Goal: Task Accomplishment & Management: Manage account settings

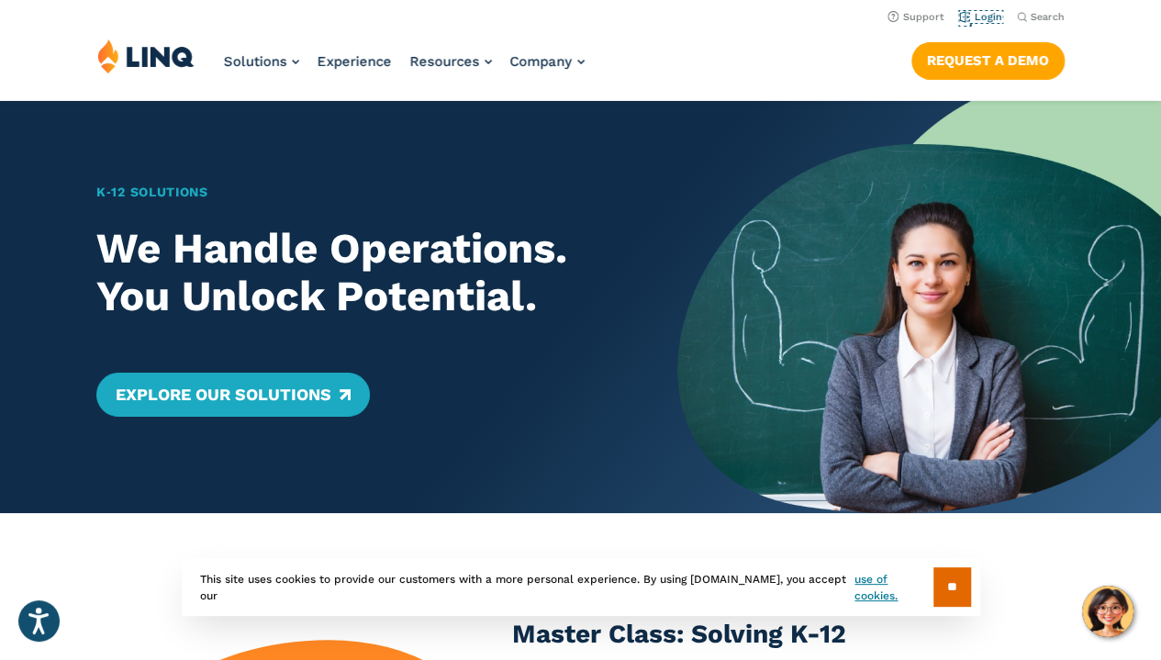
click at [987, 15] on link "Login" at bounding box center [980, 17] width 43 height 12
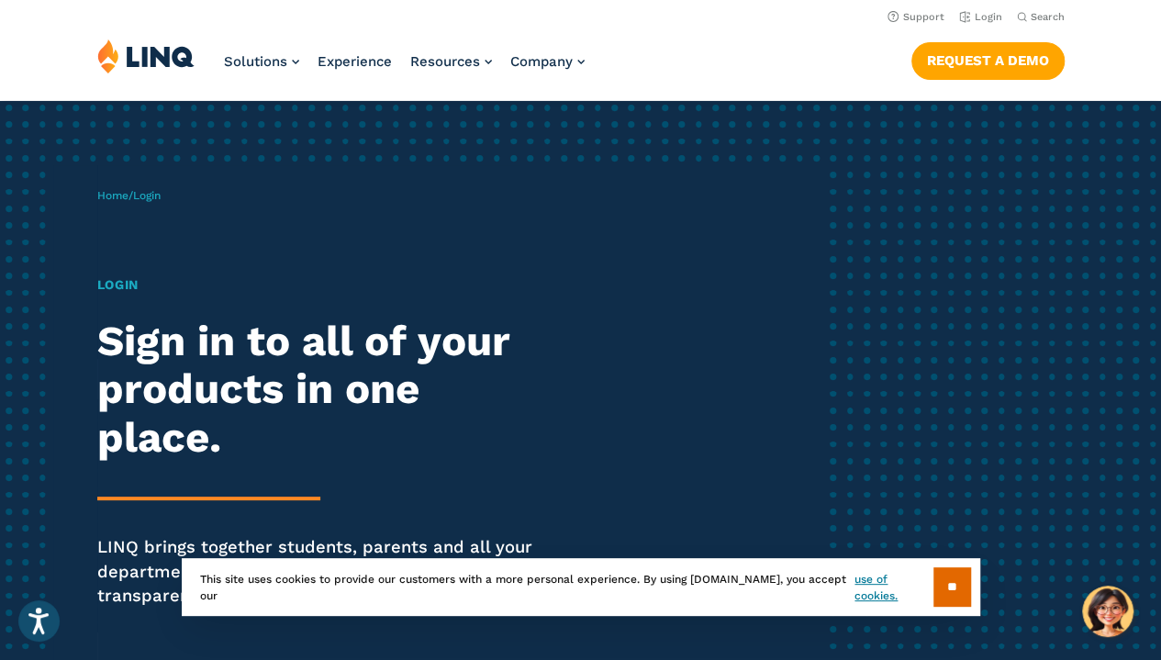
click at [980, 18] on link "Login" at bounding box center [980, 17] width 43 height 12
click at [153, 206] on div "Home / Login Login Sign in to all of your products in one place. LINQ brings to…" at bounding box center [460, 423] width 726 height 516
click at [114, 300] on div "Login Sign in to all of your products in one place. LINQ brings together studen…" at bounding box center [320, 467] width 447 height 384
click at [129, 295] on div "Login Sign in to all of your products in one place. LINQ brings together studen…" at bounding box center [320, 467] width 447 height 384
